Goal: Task Accomplishment & Management: Complete application form

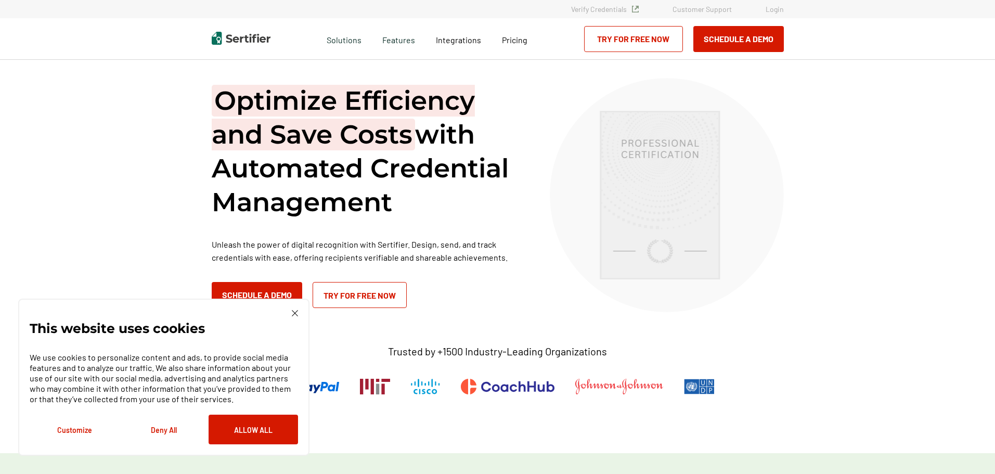
click at [371, 289] on link "Try for Free Now" at bounding box center [360, 295] width 94 height 26
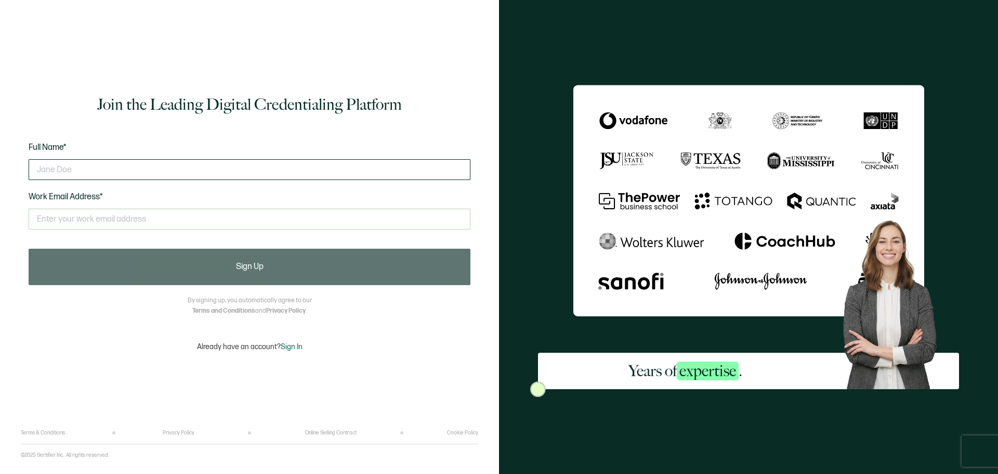
click at [88, 161] on input "text" at bounding box center [250, 169] width 442 height 21
type input "[PERSON_NAME]"
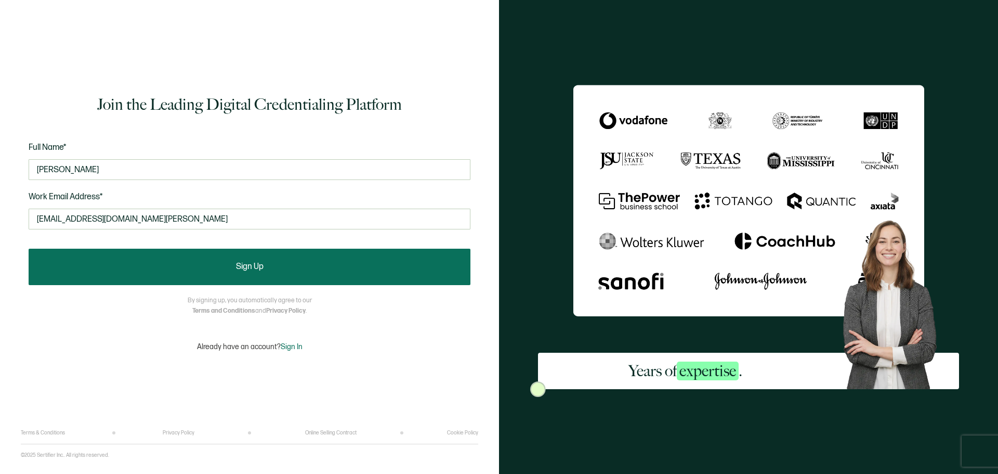
type input "jnavarro@santa-ana.org"
click at [302, 264] on button "Sign Up" at bounding box center [250, 267] width 442 height 36
